Goal: Entertainment & Leisure: Consume media (video, audio)

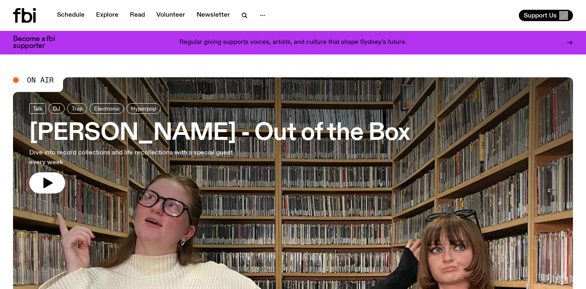
click at [44, 80] on span "On Air" at bounding box center [40, 79] width 27 height 7
click at [47, 185] on icon "button" at bounding box center [48, 183] width 9 height 11
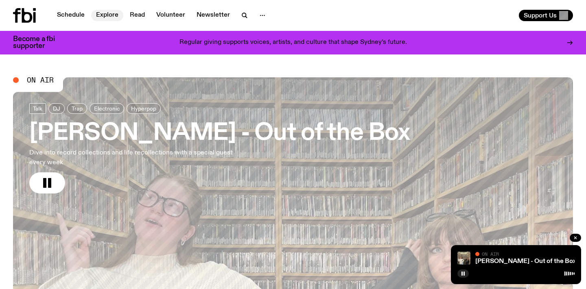
drag, startPoint x: 76, startPoint y: 15, endPoint x: 105, endPoint y: 13, distance: 29.0
click at [0, 0] on div "Schedule Explore Read Volunteer Newsletter Support Us" at bounding box center [293, 15] width 586 height 31
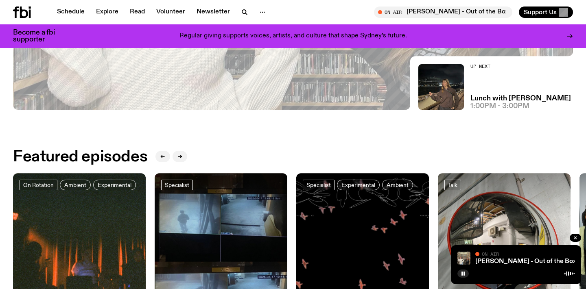
scroll to position [275, 0]
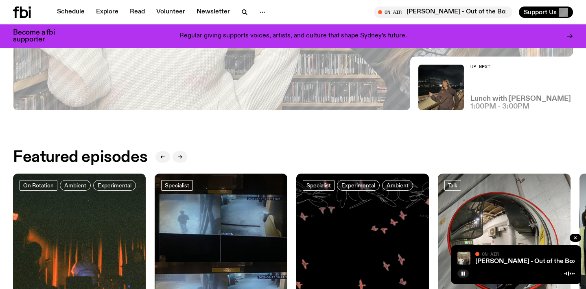
click at [497, 98] on h3 "Lunch with [PERSON_NAME]" at bounding box center [520, 99] width 100 height 7
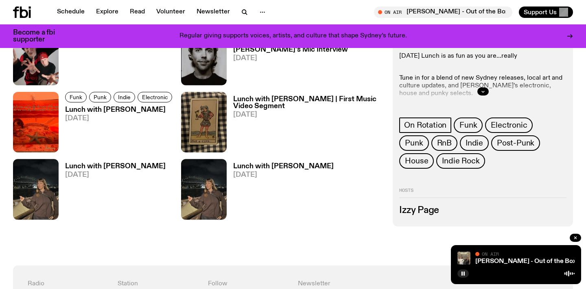
scroll to position [470, 0]
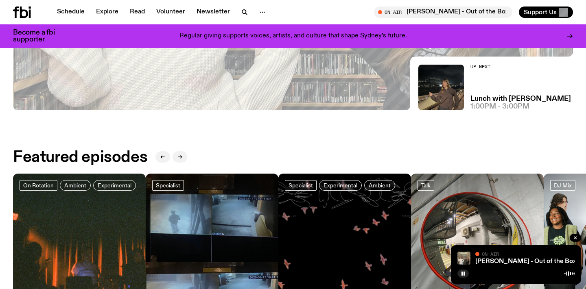
scroll to position [98, 0]
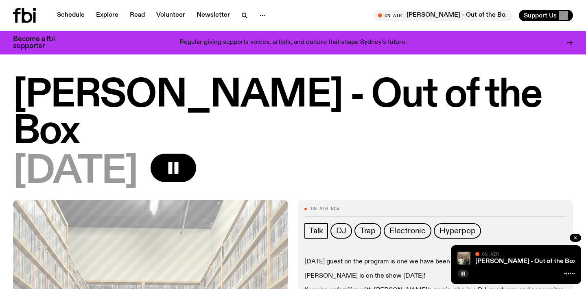
click at [462, 273] on rect "button" at bounding box center [461, 274] width 1 height 4
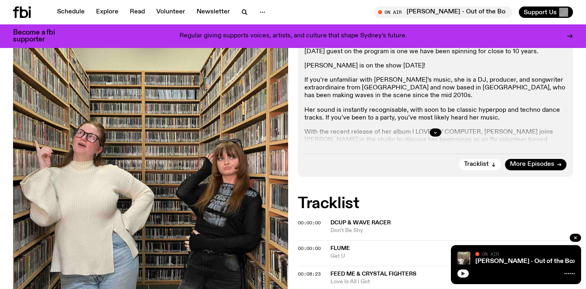
scroll to position [207, 0]
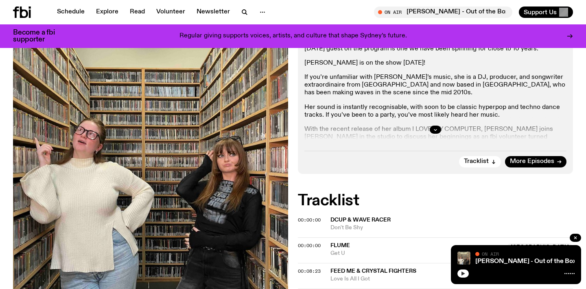
click at [362, 217] on span "DCUP & Wave Racer" at bounding box center [360, 220] width 60 height 6
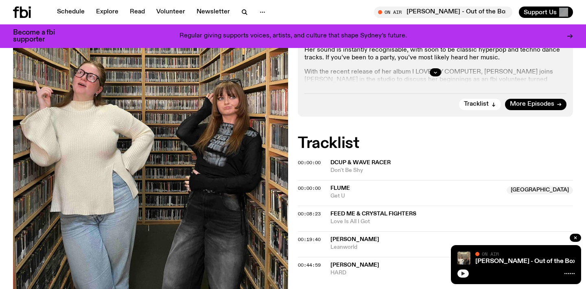
click at [302, 206] on div "00:00:00 Flume NSW Get U NSW" at bounding box center [435, 219] width 275 height 26
click at [338, 192] on span "Get U" at bounding box center [415, 196] width 171 height 8
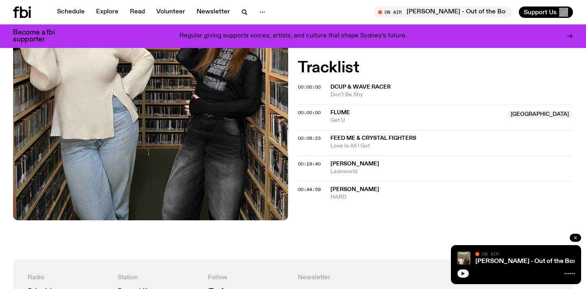
click at [576, 237] on icon "button" at bounding box center [575, 237] width 5 height 5
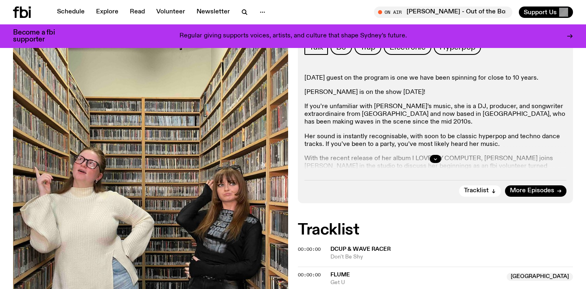
scroll to position [0, 0]
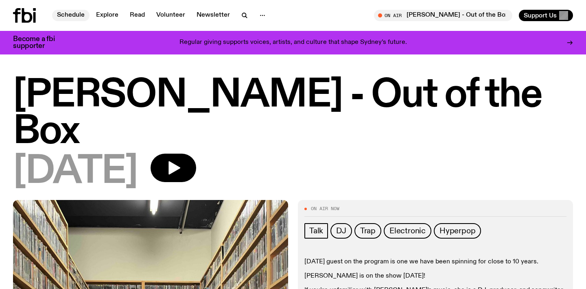
click at [74, 13] on link "Schedule" at bounding box center [70, 15] width 37 height 11
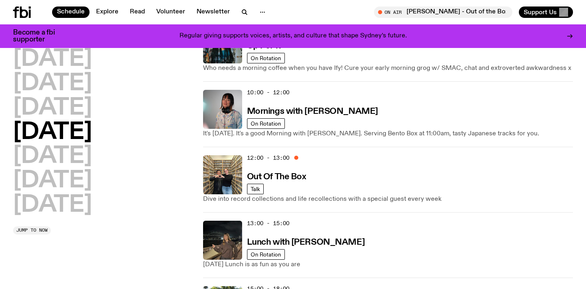
scroll to position [121, 0]
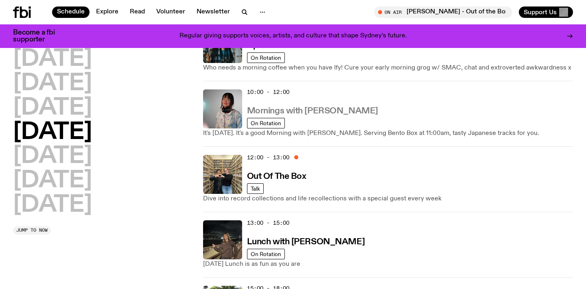
click at [329, 113] on h3 "Mornings with [PERSON_NAME]" at bounding box center [312, 111] width 131 height 9
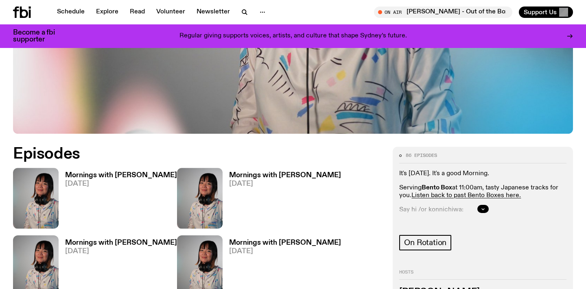
scroll to position [334, 0]
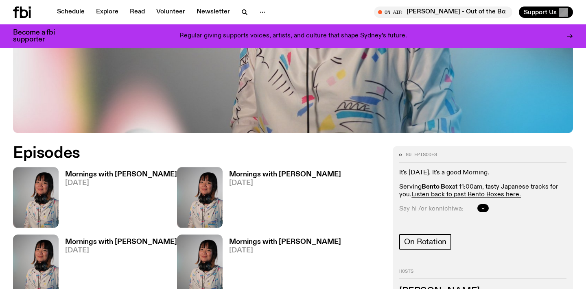
click at [88, 171] on h3 "Mornings with [PERSON_NAME]" at bounding box center [121, 174] width 112 height 7
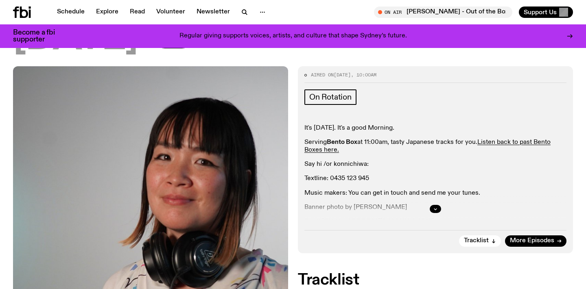
scroll to position [128, 0]
click at [436, 206] on icon "button" at bounding box center [435, 208] width 5 height 5
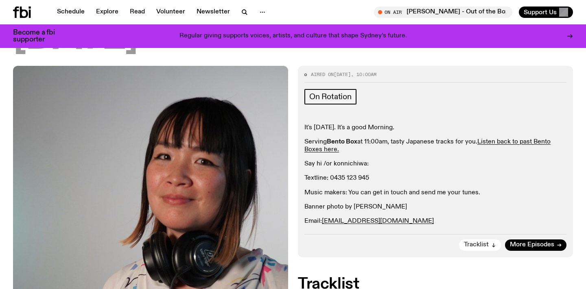
click at [481, 240] on button "Tracklist" at bounding box center [480, 245] width 42 height 11
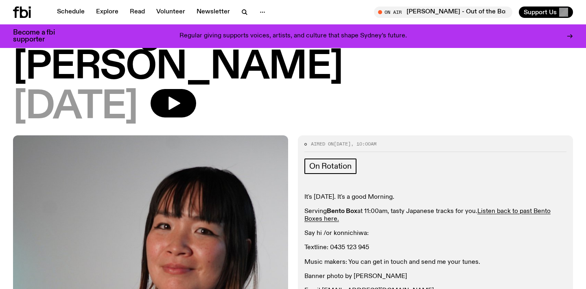
scroll to position [51, 0]
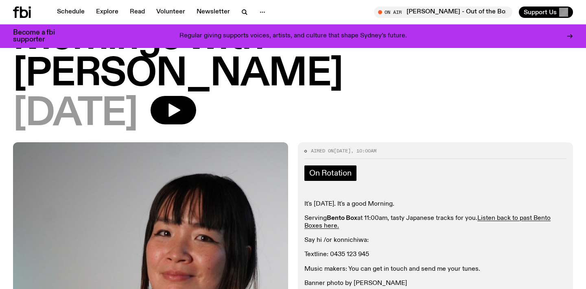
click at [321, 169] on span "On Rotation" at bounding box center [330, 173] width 42 height 9
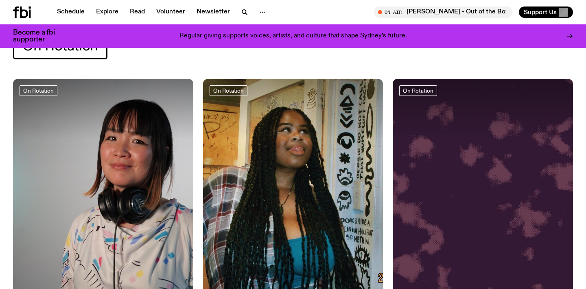
scroll to position [39, 0]
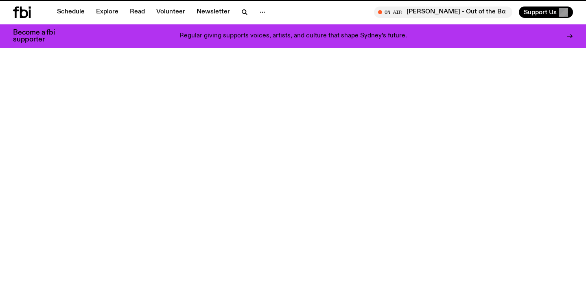
scroll to position [334, 0]
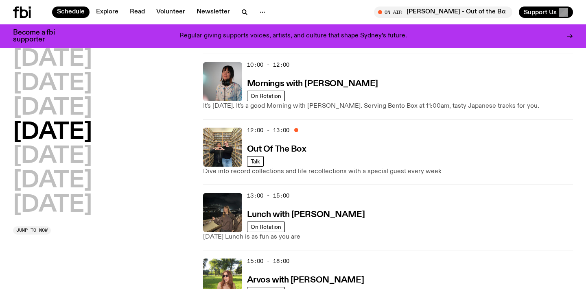
scroll to position [207, 0]
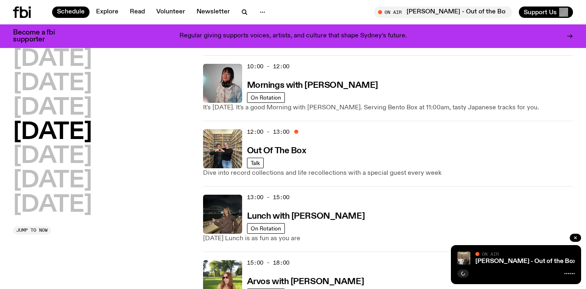
scroll to position [146, 0]
click at [268, 151] on h3 "Out Of The Box" at bounding box center [276, 151] width 59 height 9
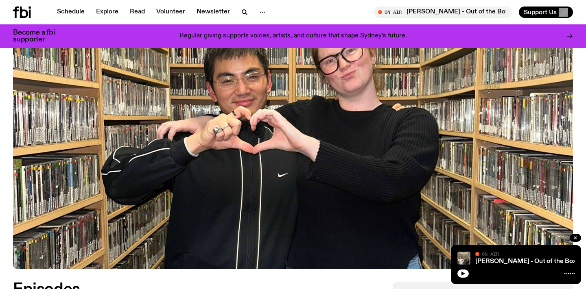
scroll to position [321, 0]
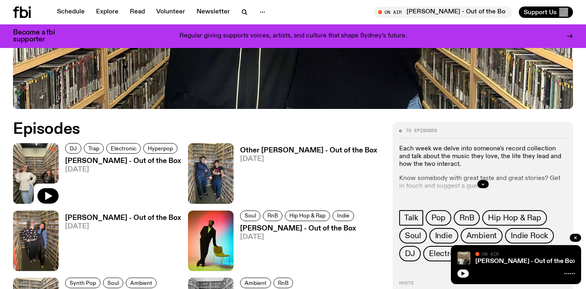
click at [111, 160] on h3 "[PERSON_NAME] - Out of the Box" at bounding box center [123, 161] width 116 height 7
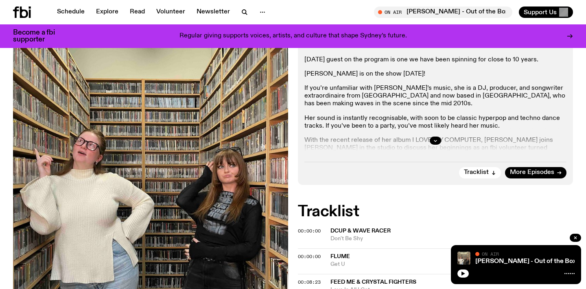
scroll to position [188, 0]
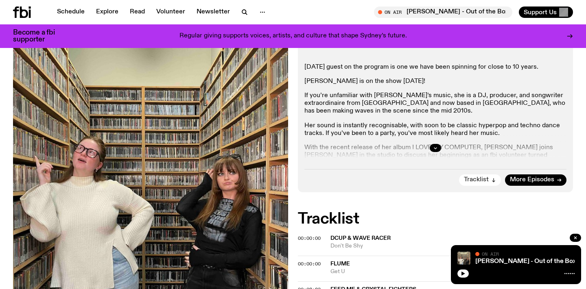
click at [484, 177] on span "Tracklist" at bounding box center [476, 180] width 25 height 6
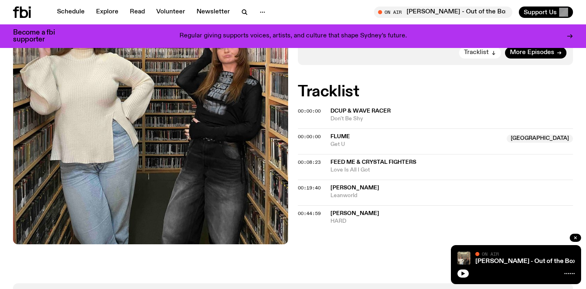
scroll to position [209, 0]
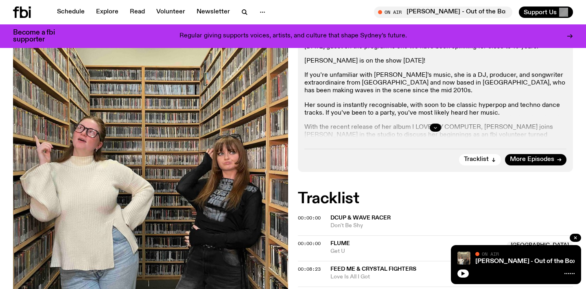
click at [434, 127] on icon "button" at bounding box center [435, 127] width 3 height 1
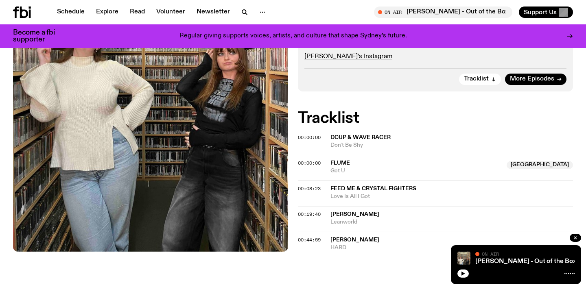
scroll to position [398, 0]
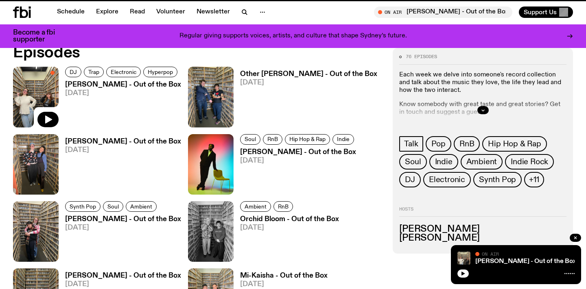
scroll to position [321, 0]
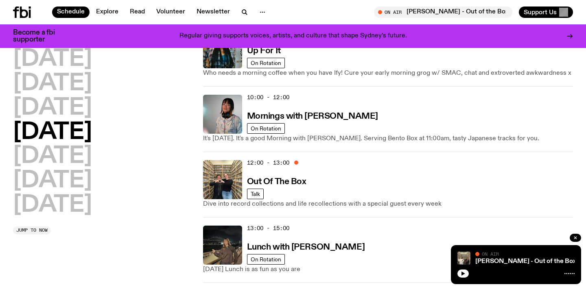
scroll to position [111, 0]
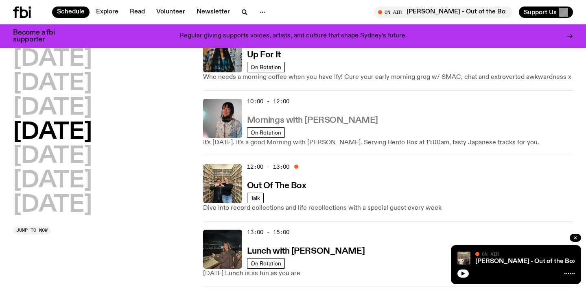
click at [326, 122] on h3 "Mornings with [PERSON_NAME]" at bounding box center [312, 120] width 131 height 9
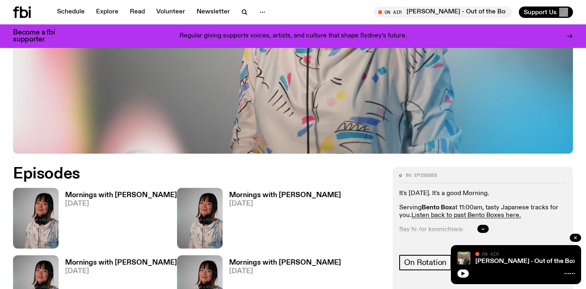
scroll to position [351, 0]
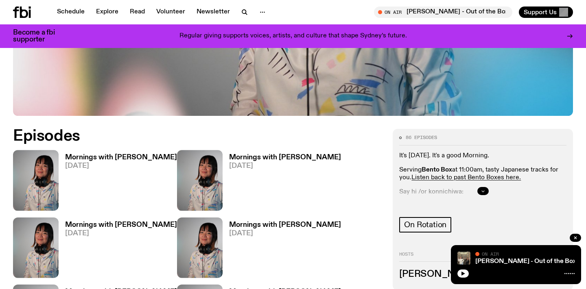
click at [482, 189] on icon "button" at bounding box center [482, 191] width 5 height 5
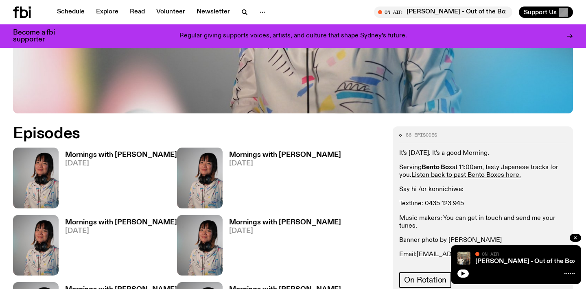
scroll to position [354, 0]
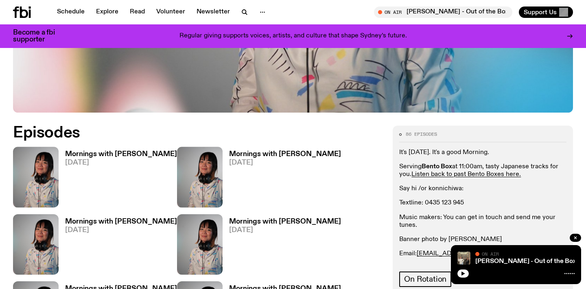
click at [126, 151] on h3 "Mornings with [PERSON_NAME]" at bounding box center [121, 154] width 112 height 7
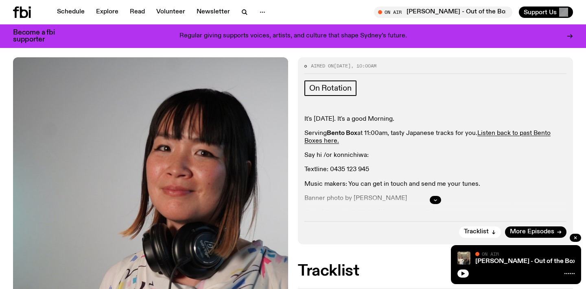
scroll to position [136, 0]
click at [434, 198] on icon "button" at bounding box center [435, 200] width 5 height 5
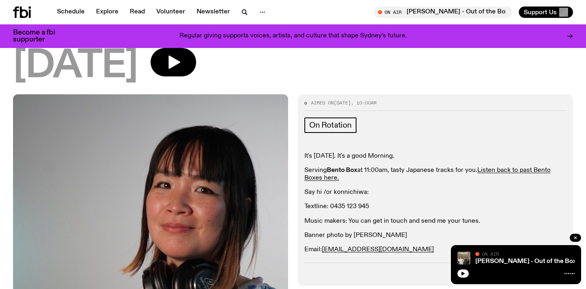
scroll to position [98, 0]
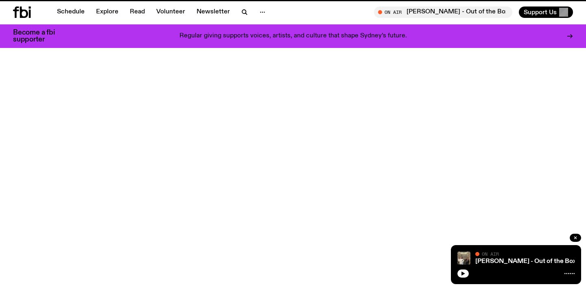
scroll to position [354, 0]
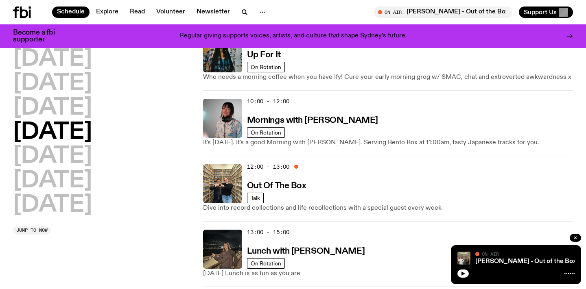
scroll to position [112, 0]
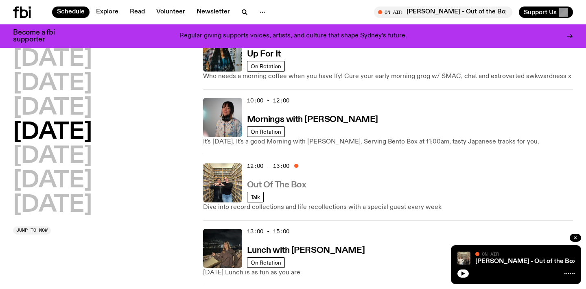
click at [295, 184] on h3 "Out Of The Box" at bounding box center [276, 185] width 59 height 9
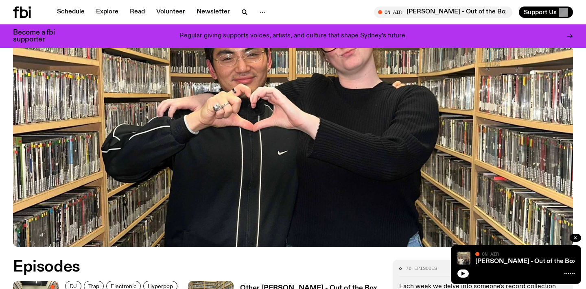
scroll to position [362, 0]
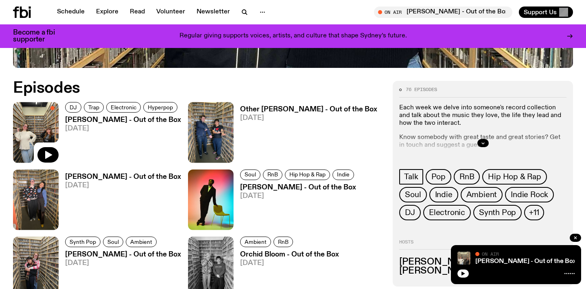
click at [134, 118] on h3 "[PERSON_NAME] - Out of the Box" at bounding box center [123, 120] width 116 height 7
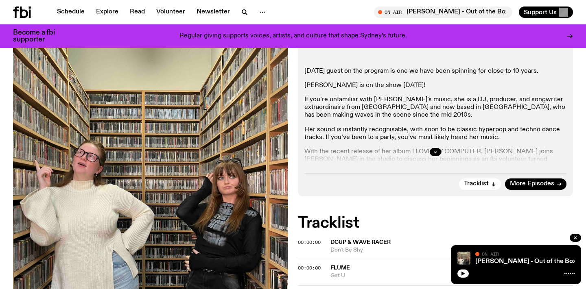
scroll to position [197, 0]
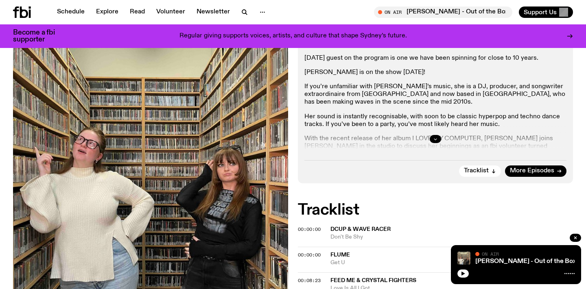
click at [431, 135] on button "button" at bounding box center [434, 139] width 11 height 8
